Goal: Check status: Check status

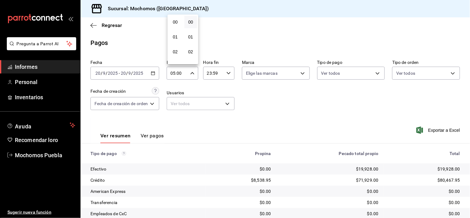
scroll to position [73, 0]
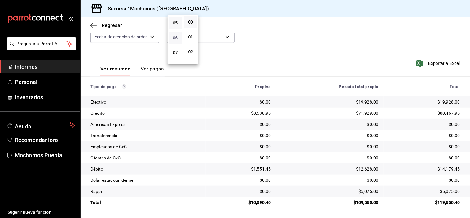
click at [176, 35] on font "06" at bounding box center [175, 37] width 5 height 5
type input "06:00"
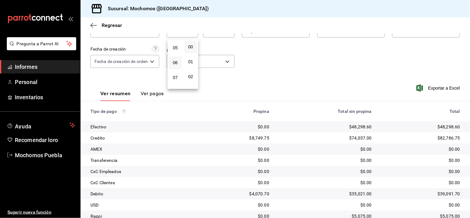
scroll to position [67, 0]
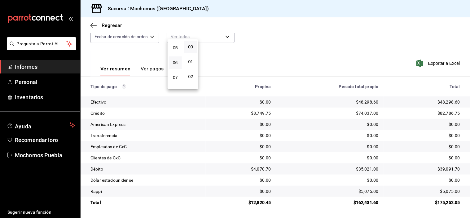
click at [327, 45] on div at bounding box center [235, 109] width 470 height 218
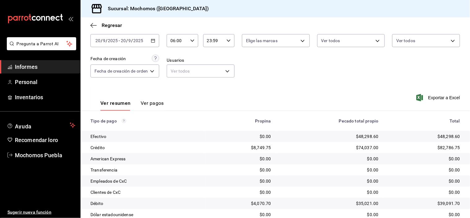
click at [193, 39] on icon "button" at bounding box center [192, 40] width 4 height 4
click at [175, 66] on button "07" at bounding box center [175, 72] width 13 height 12
type input "07:00"
click at [271, 67] on div at bounding box center [235, 109] width 470 height 218
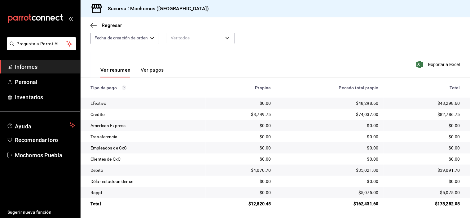
scroll to position [67, 0]
